Goal: Task Accomplishment & Management: Use online tool/utility

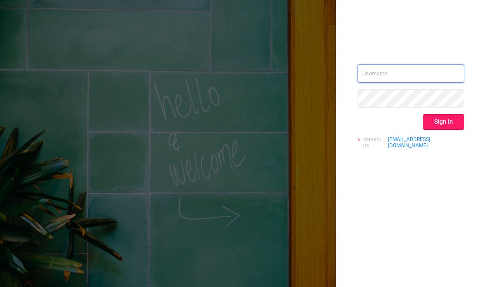
type input "[EMAIL_ADDRESS][DOMAIN_NAME]"
click at [453, 124] on button "Sign in" at bounding box center [443, 122] width 41 height 16
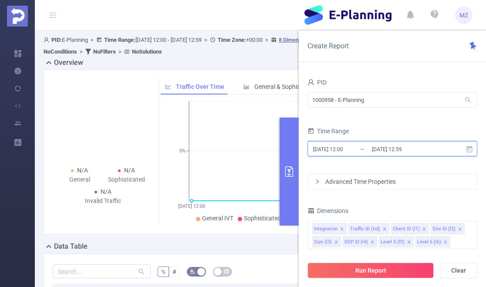
click at [472, 149] on icon at bounding box center [470, 150] width 8 height 8
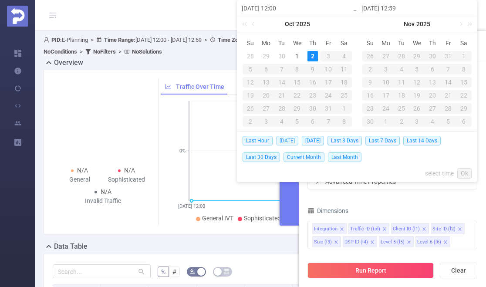
click at [288, 140] on span "[DATE]" at bounding box center [287, 141] width 22 height 10
type input "[DATE] 00:00"
type input "[DATE] 23:59"
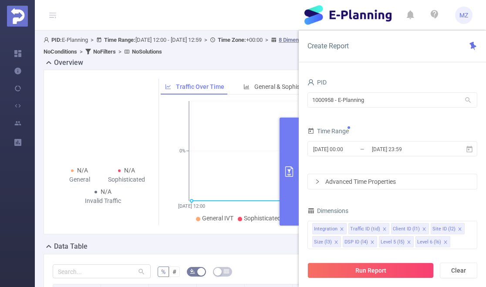
click at [395, 181] on div "Advanced Time Properties" at bounding box center [392, 181] width 169 height 15
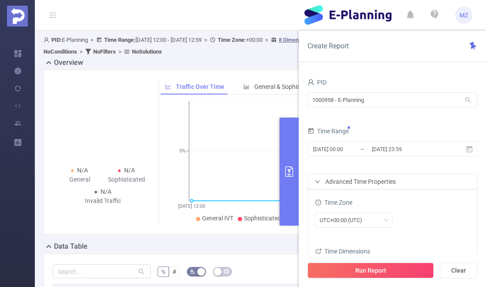
click at [396, 170] on form "PID 1000958 - E-Planning 1000958 - E-Planning Time Range [DATE] 00:00 _ [DATE] …" at bounding box center [393, 184] width 170 height 217
click at [319, 180] on icon "icon: right" at bounding box center [317, 181] width 5 height 5
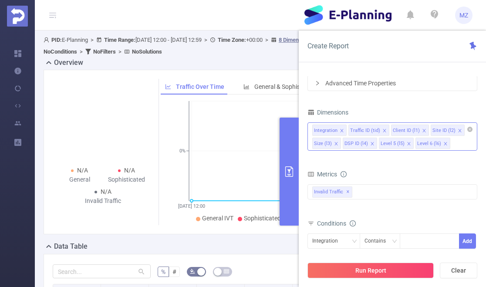
click at [444, 144] on icon "icon: close" at bounding box center [445, 143] width 3 height 3
click at [407, 143] on icon "icon: close" at bounding box center [409, 144] width 4 height 4
drag, startPoint x: 371, startPoint y: 144, endPoint x: 358, endPoint y: 146, distance: 13.2
click at [371, 144] on icon "icon: close" at bounding box center [372, 144] width 4 height 4
click at [336, 144] on icon "icon: close" at bounding box center [336, 143] width 3 height 3
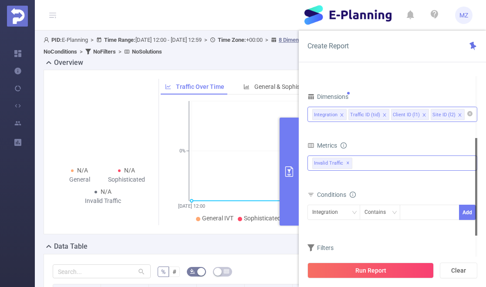
click at [380, 165] on div "Invalid Traffic ✕" at bounding box center [393, 163] width 170 height 15
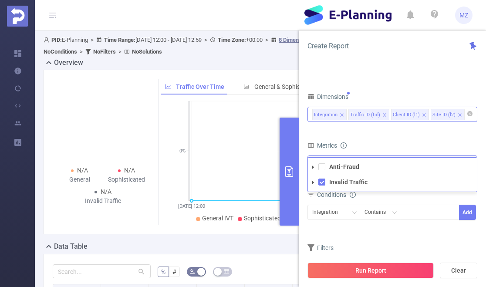
drag, startPoint x: 322, startPoint y: 166, endPoint x: 342, endPoint y: 159, distance: 20.8
click at [323, 166] on span at bounding box center [322, 166] width 7 height 7
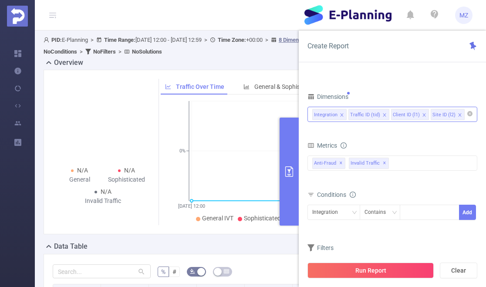
click at [380, 138] on form "Dimensions Integration Traffic ID (tid) Client ID (l1) Site ID (l2) Metrics bp_…" at bounding box center [393, 188] width 170 height 194
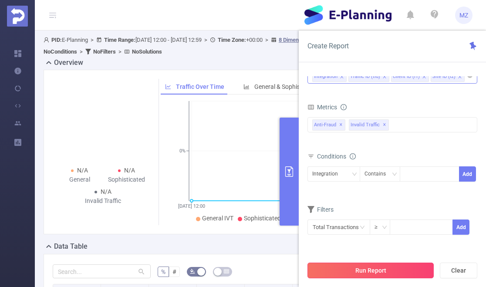
click at [375, 269] on button "Run Report" at bounding box center [371, 271] width 126 height 16
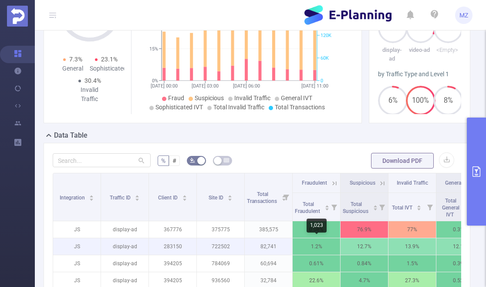
scroll to position [127, 0]
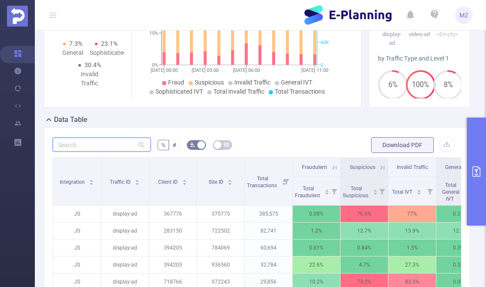
drag, startPoint x: 113, startPoint y: 143, endPoint x: 119, endPoint y: 145, distance: 6.3
click at [113, 143] on input "text" at bounding box center [102, 145] width 98 height 14
click at [98, 142] on input "text" at bounding box center [102, 145] width 98 height 14
paste input "539074"
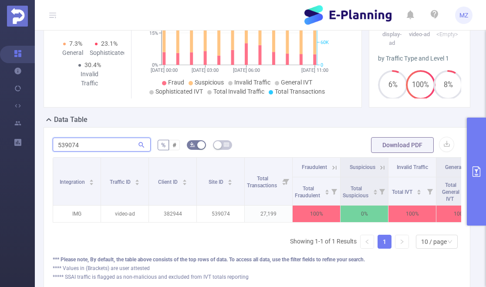
drag, startPoint x: 88, startPoint y: 143, endPoint x: 44, endPoint y: 146, distance: 44.1
click at [45, 146] on div "539074 % # Download PDF Integration Traffic ID Client ID Site ID Total Transact…" at bounding box center [257, 209] width 427 height 164
paste input "38294"
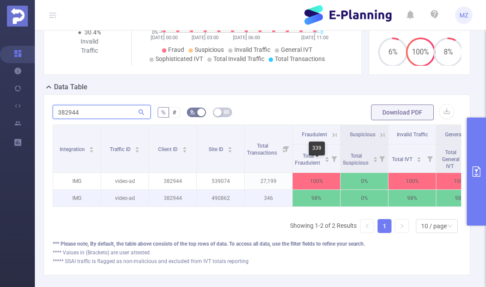
scroll to position [136, 0]
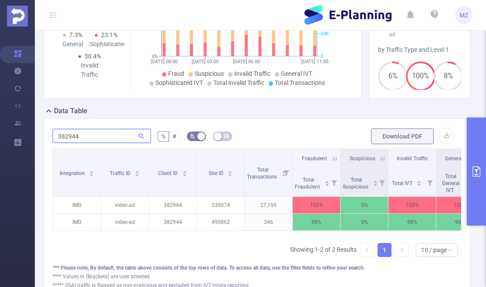
type input "382944"
